Goal: Task Accomplishment & Management: Manage account settings

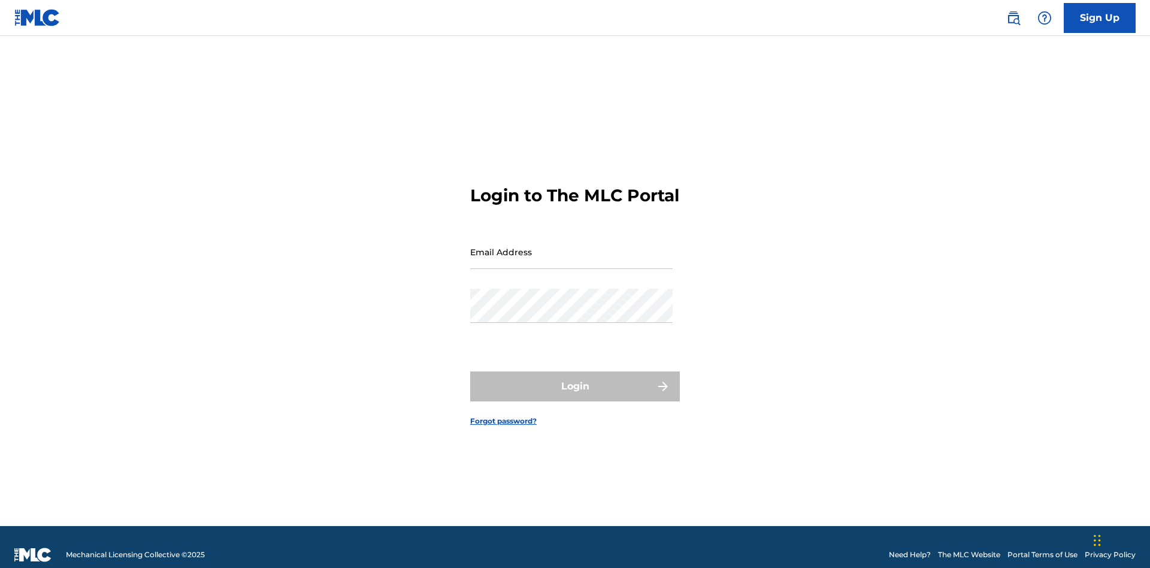
scroll to position [16, 0]
click at [571, 246] on input "Email Address" at bounding box center [571, 252] width 202 height 34
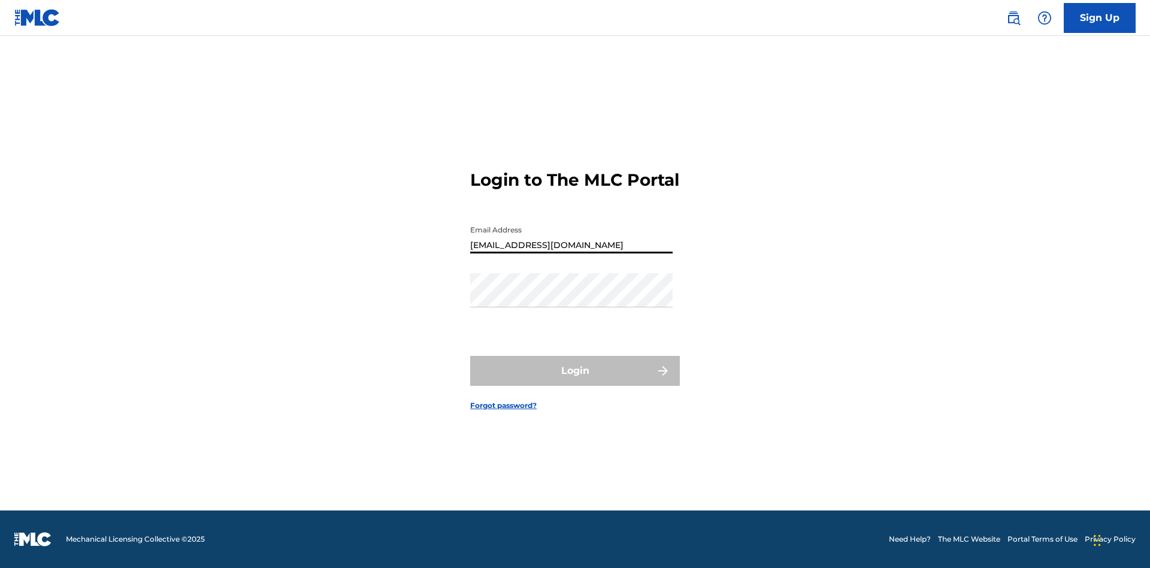
type input "Duke.McTesterson@gmail.com"
click at [575, 381] on button "Login" at bounding box center [575, 371] width 210 height 30
